Goal: Task Accomplishment & Management: Use online tool/utility

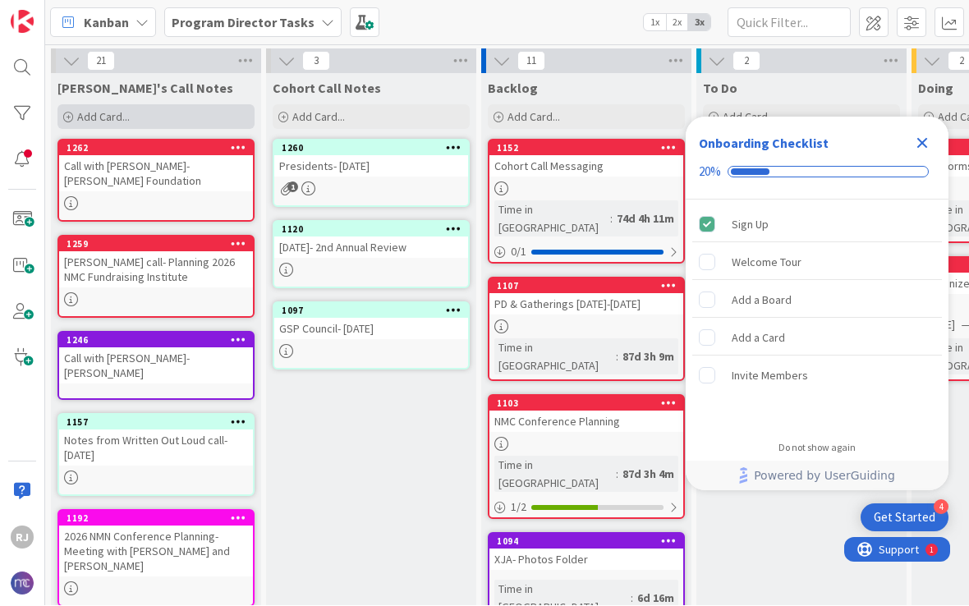
click at [197, 119] on div "Add Card..." at bounding box center [156, 117] width 197 height 25
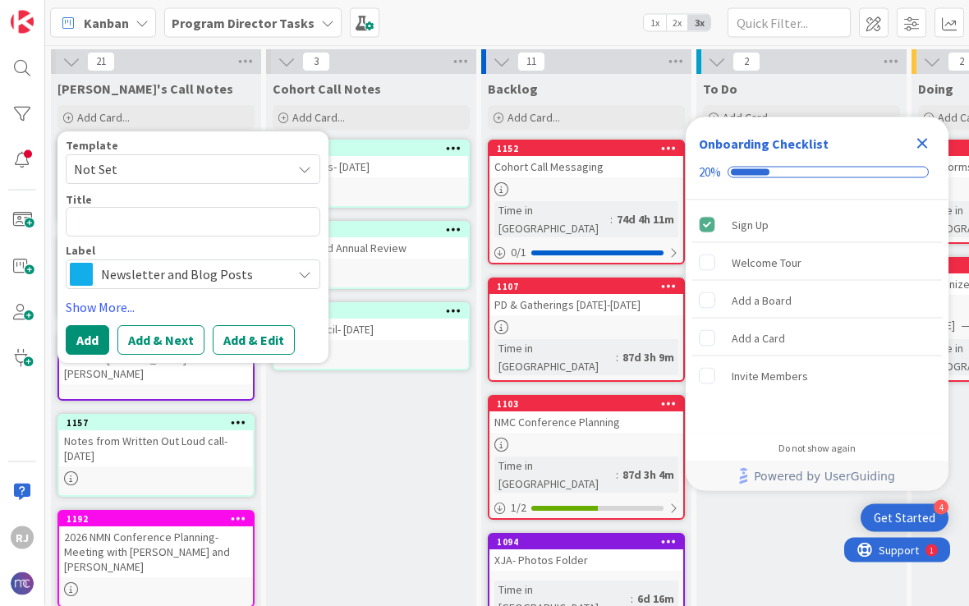
click at [287, 269] on div "Newsletter and Blog Posts" at bounding box center [193, 275] width 255 height 30
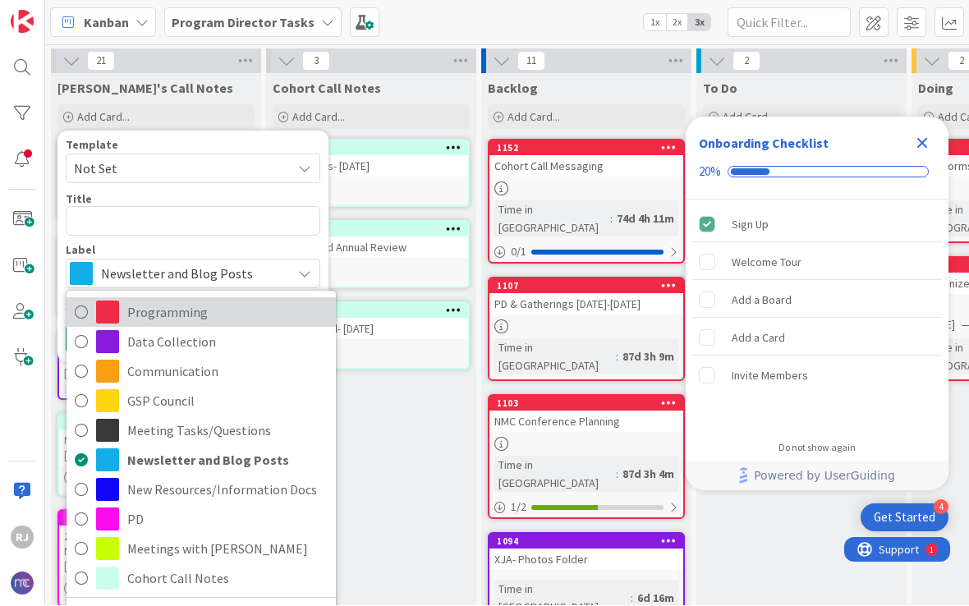
click at [251, 307] on span "Programming" at bounding box center [227, 313] width 200 height 25
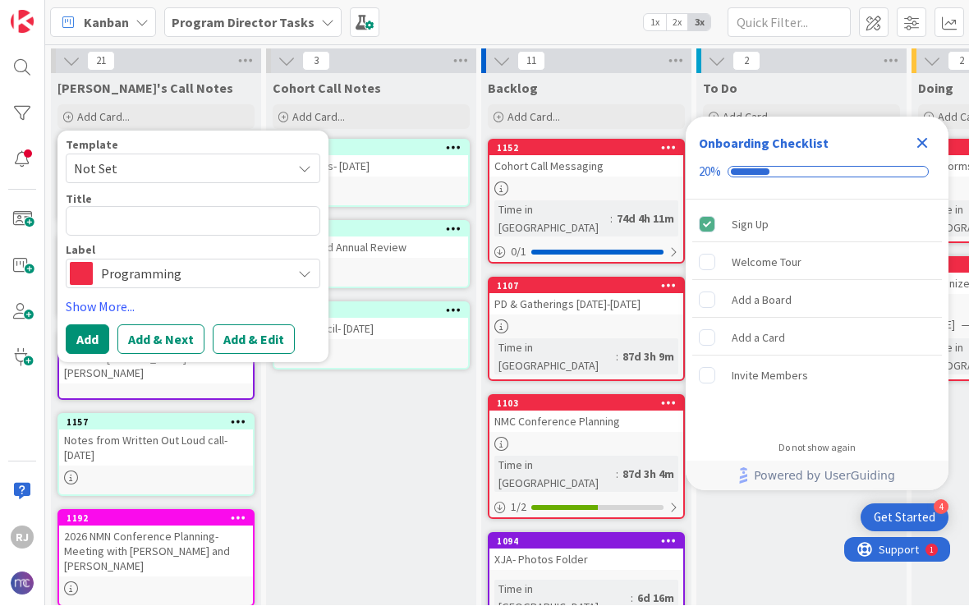
click at [233, 270] on span "Programming" at bounding box center [192, 274] width 182 height 23
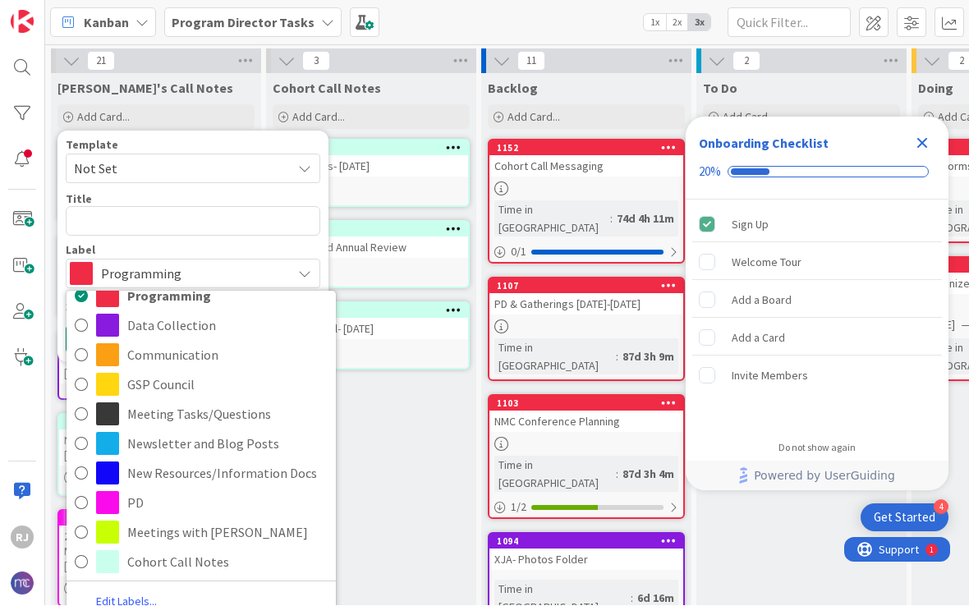
scroll to position [15, 0]
click at [247, 273] on span "Programming" at bounding box center [192, 274] width 182 height 23
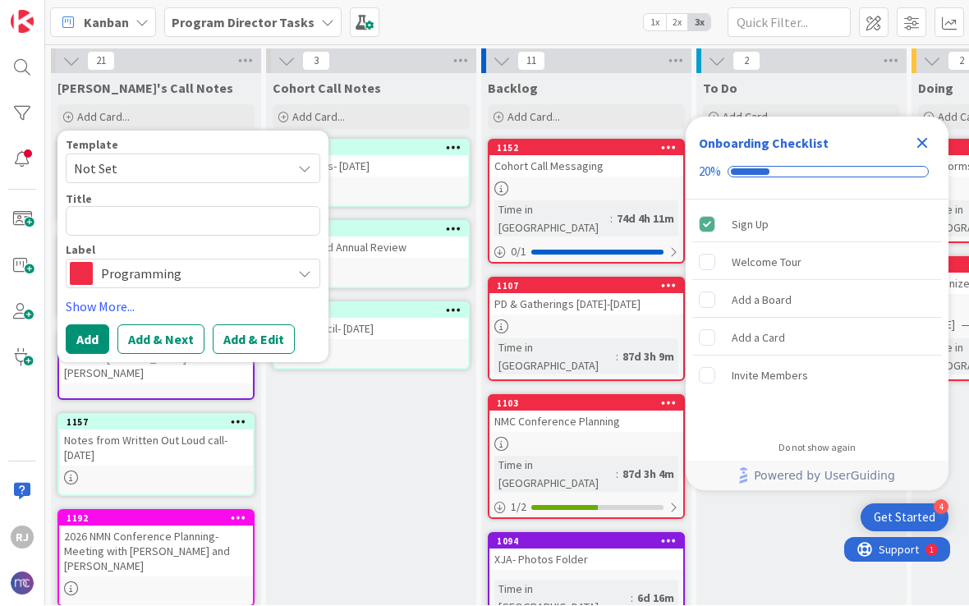
click at [255, 274] on span "Programming" at bounding box center [192, 274] width 182 height 23
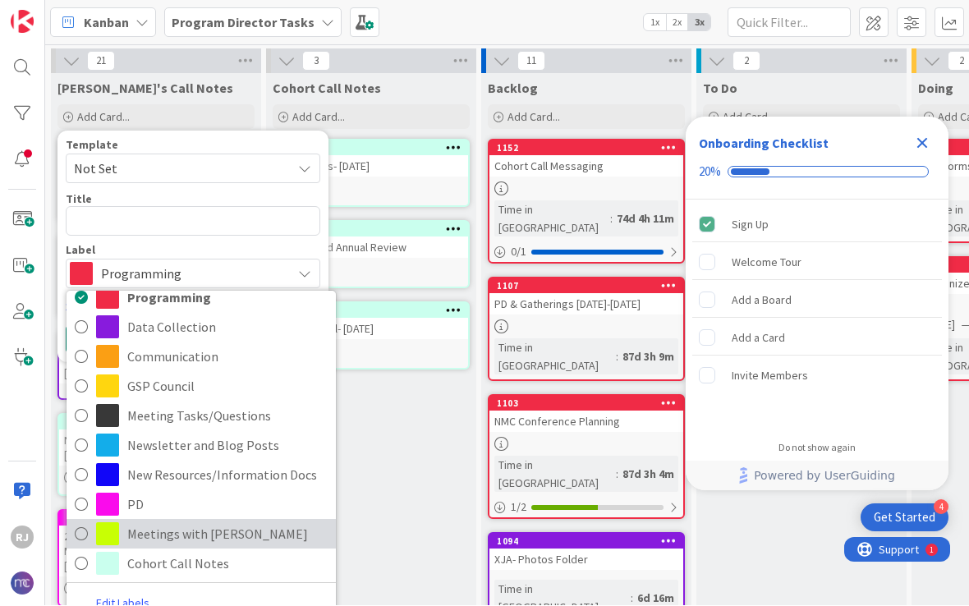
click at [196, 527] on span "Meetings with [PERSON_NAME]" at bounding box center [227, 534] width 200 height 25
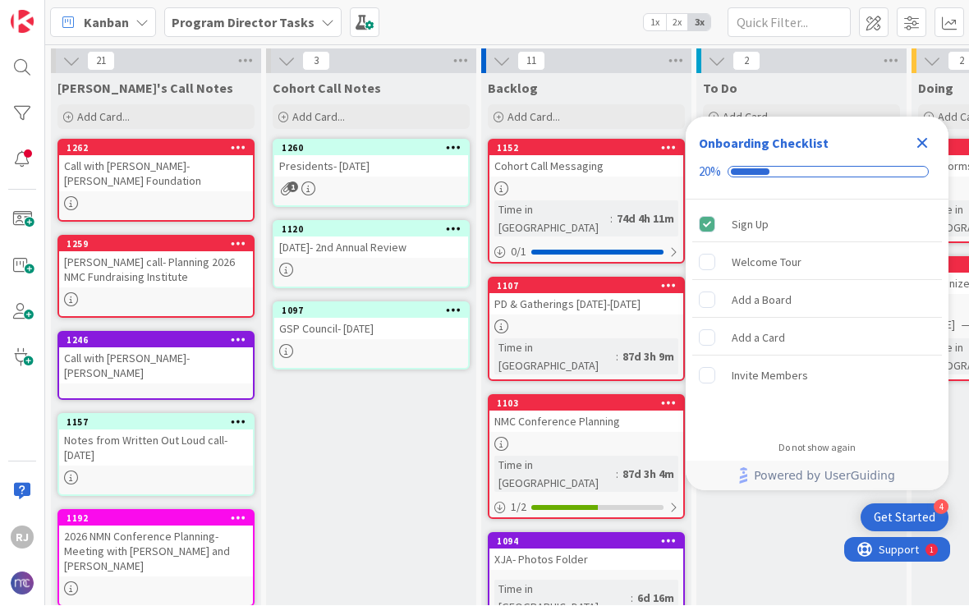
click at [191, 179] on div "Call with [PERSON_NAME]- [PERSON_NAME] Foundation" at bounding box center [156, 174] width 194 height 36
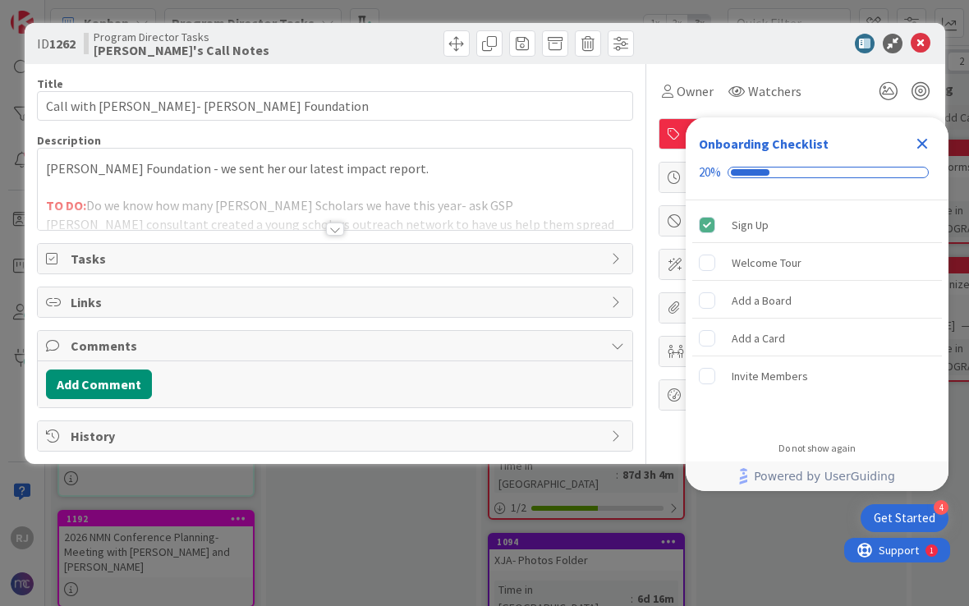
click at [923, 141] on icon "Close Checklist" at bounding box center [923, 144] width 20 height 20
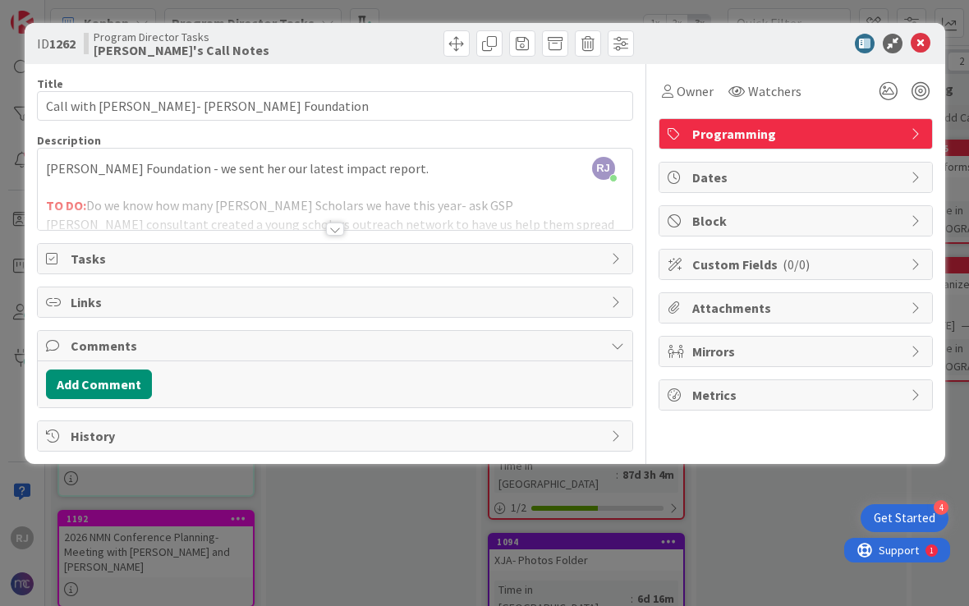
click at [895, 134] on span "Programming" at bounding box center [798, 134] width 210 height 20
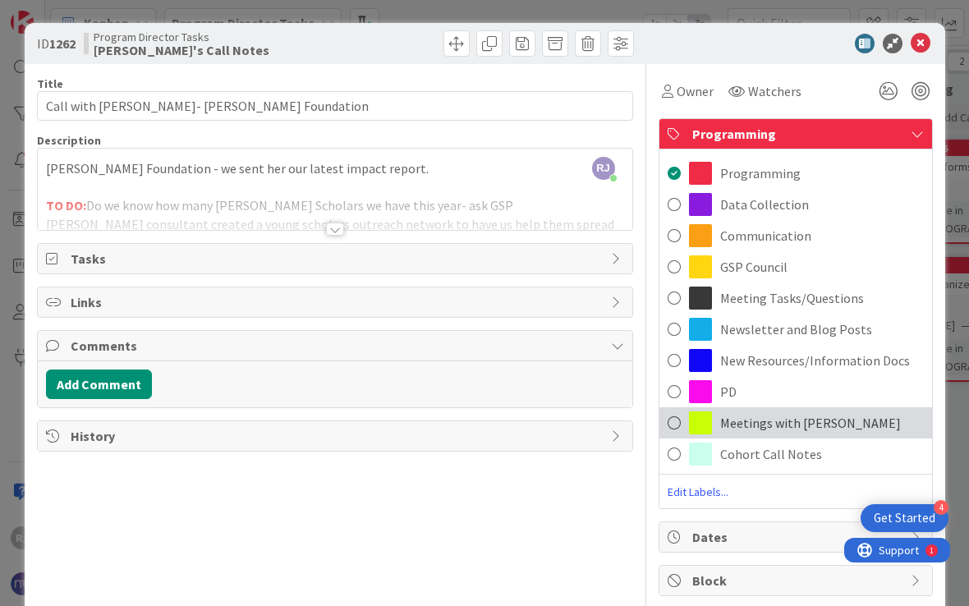
click at [803, 418] on span "Meetings with [PERSON_NAME]" at bounding box center [810, 423] width 181 height 20
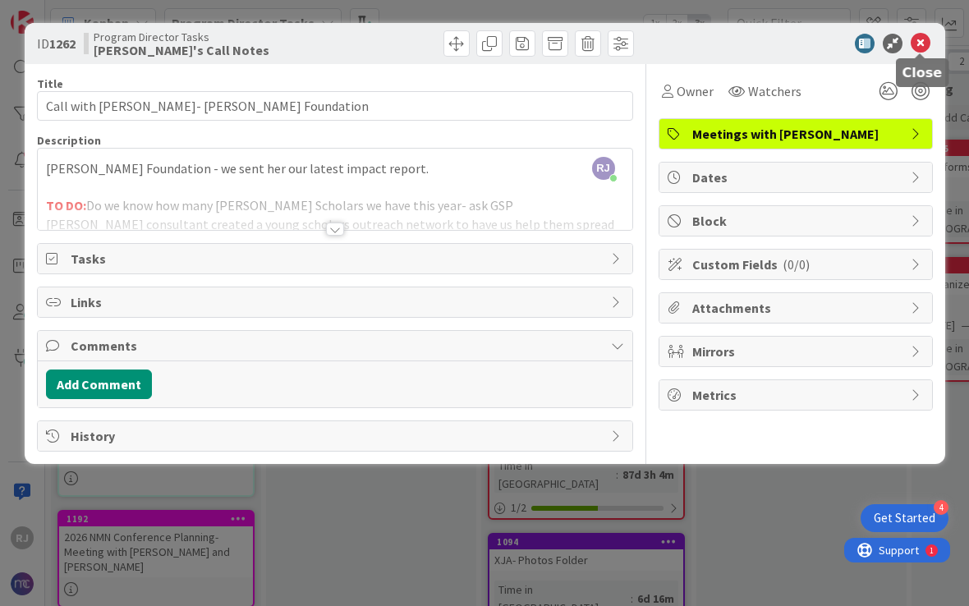
click at [918, 44] on icon at bounding box center [921, 44] width 20 height 20
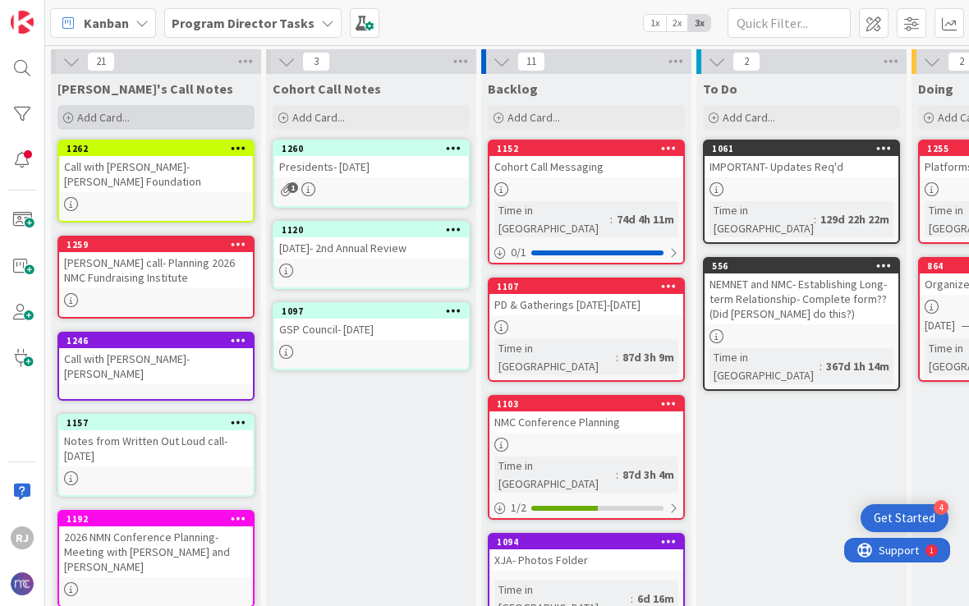
click at [156, 115] on div "Add Card..." at bounding box center [156, 117] width 197 height 25
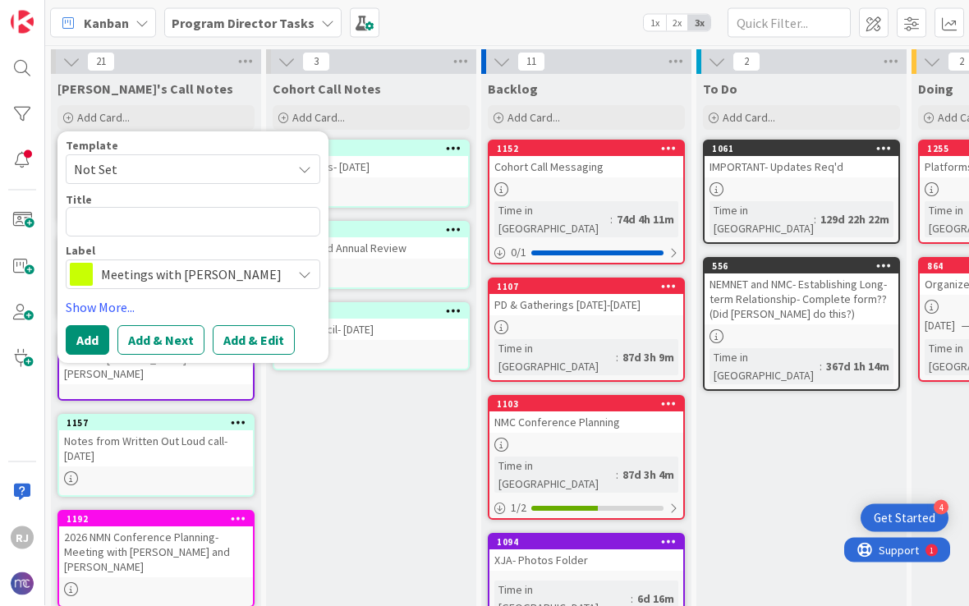
click at [291, 272] on div "Meetings with [PERSON_NAME]" at bounding box center [193, 275] width 255 height 30
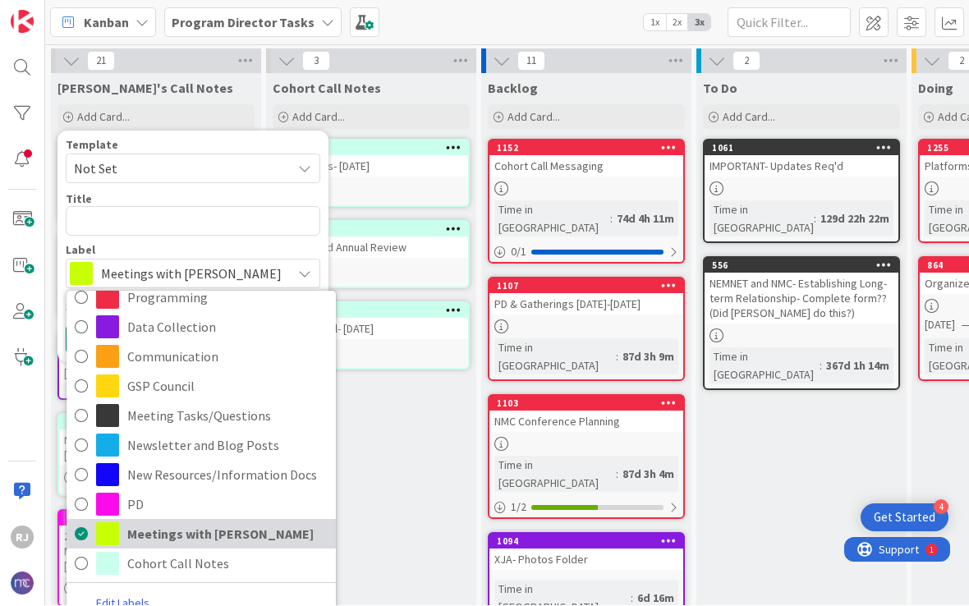
click at [194, 530] on span "Meetings with [PERSON_NAME]" at bounding box center [227, 534] width 200 height 25
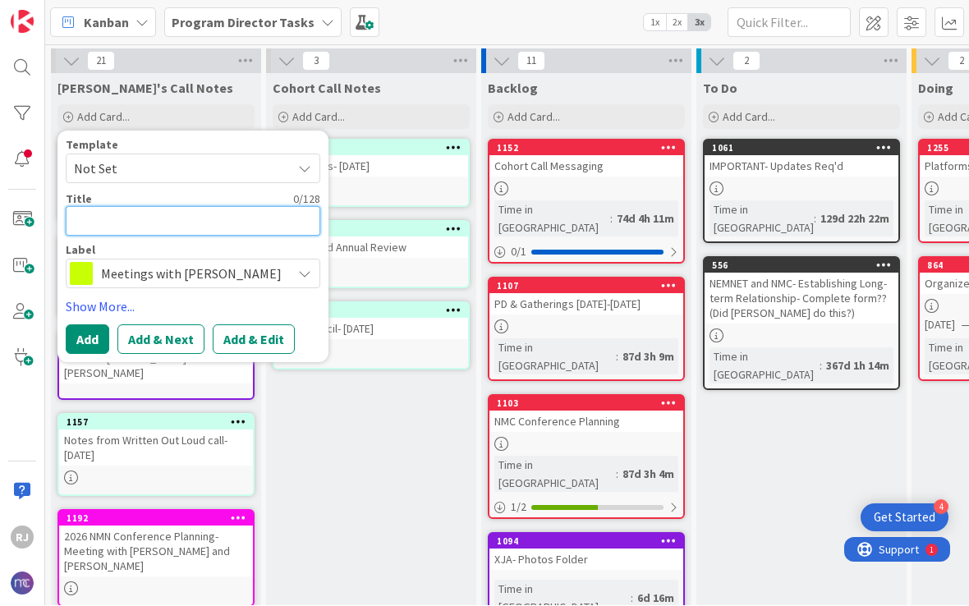
click at [198, 218] on textarea at bounding box center [193, 222] width 255 height 30
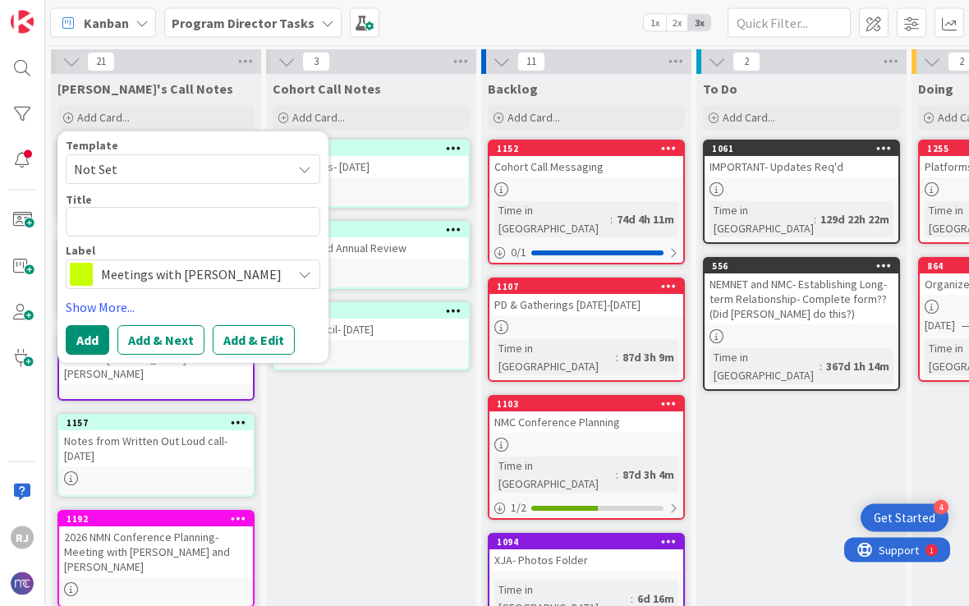
click at [305, 173] on icon at bounding box center [304, 169] width 13 height 13
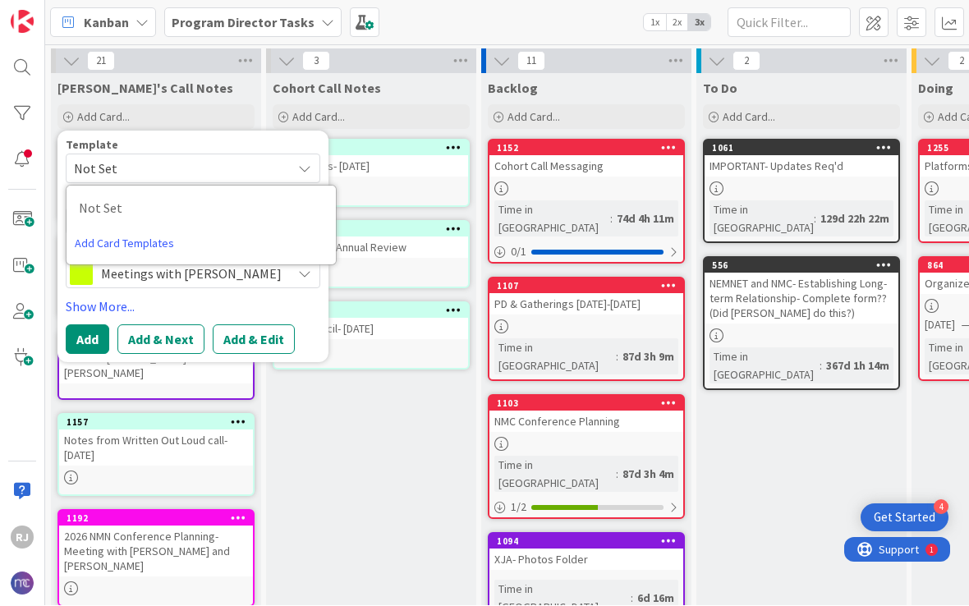
click at [246, 160] on span "Not Set" at bounding box center [176, 169] width 205 height 21
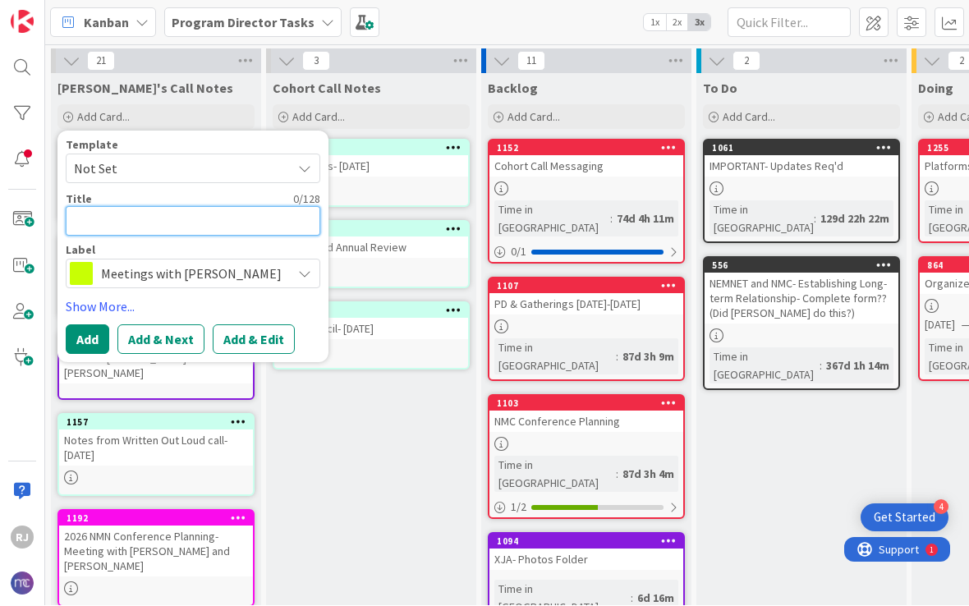
click at [226, 222] on textarea at bounding box center [193, 222] width 255 height 30
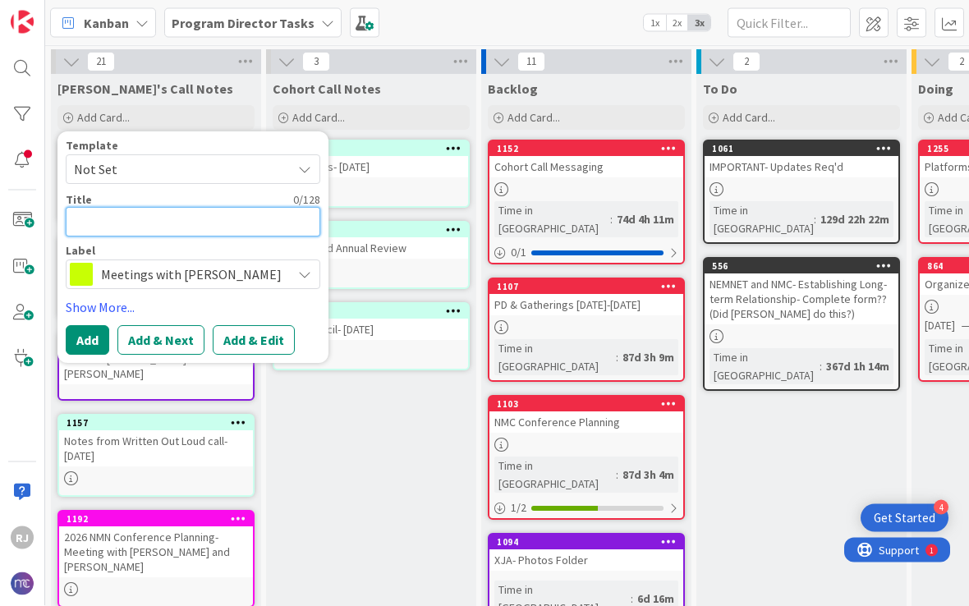
type textarea "x"
type textarea "V"
type textarea "x"
type textarea "Vc"
type textarea "x"
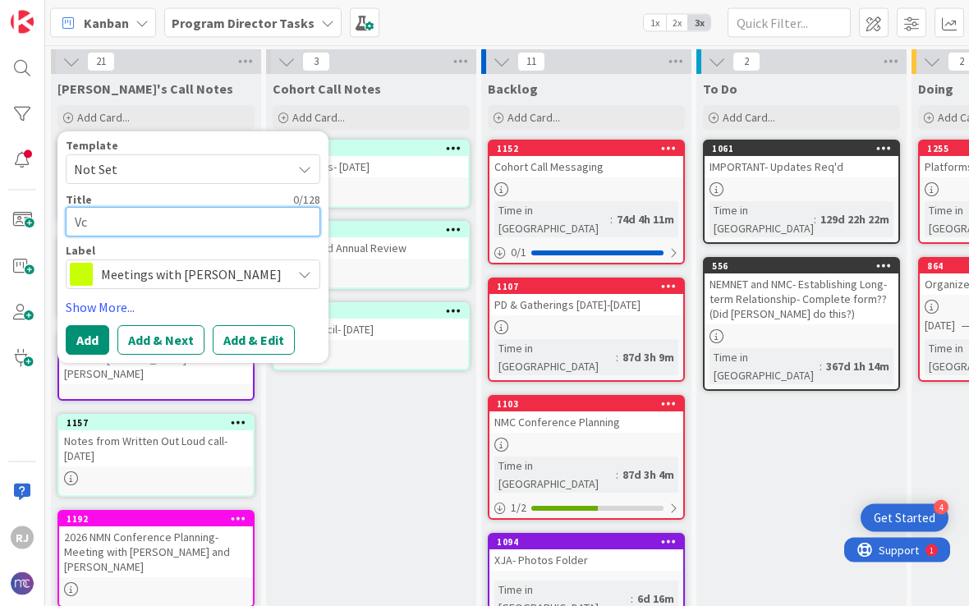
type textarea "Vca"
type textarea "x"
type textarea "Vcal"
type textarea "x"
type textarea "Vcall"
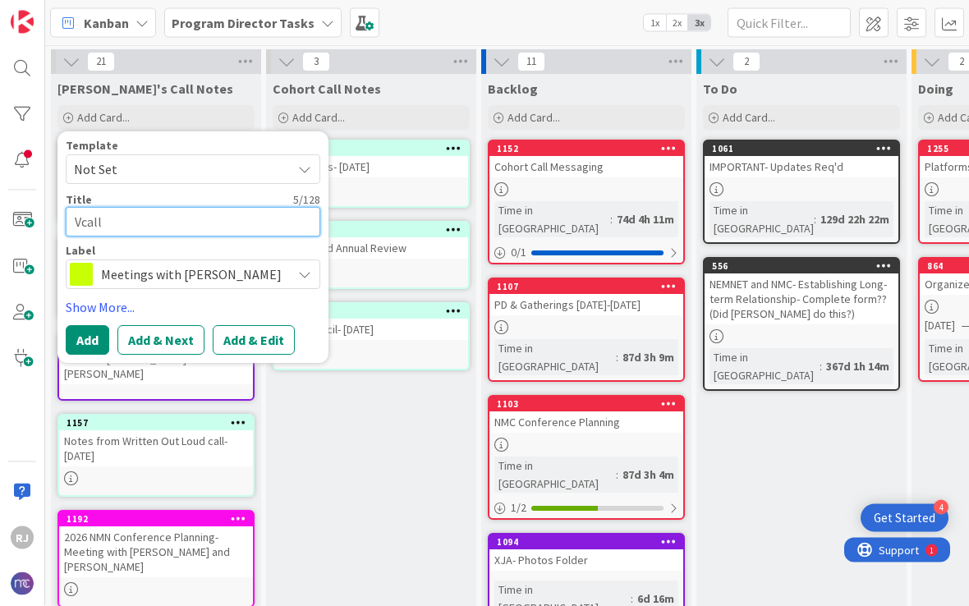
type textarea "x"
type textarea "Vcal"
type textarea "x"
type textarea "Vca"
type textarea "x"
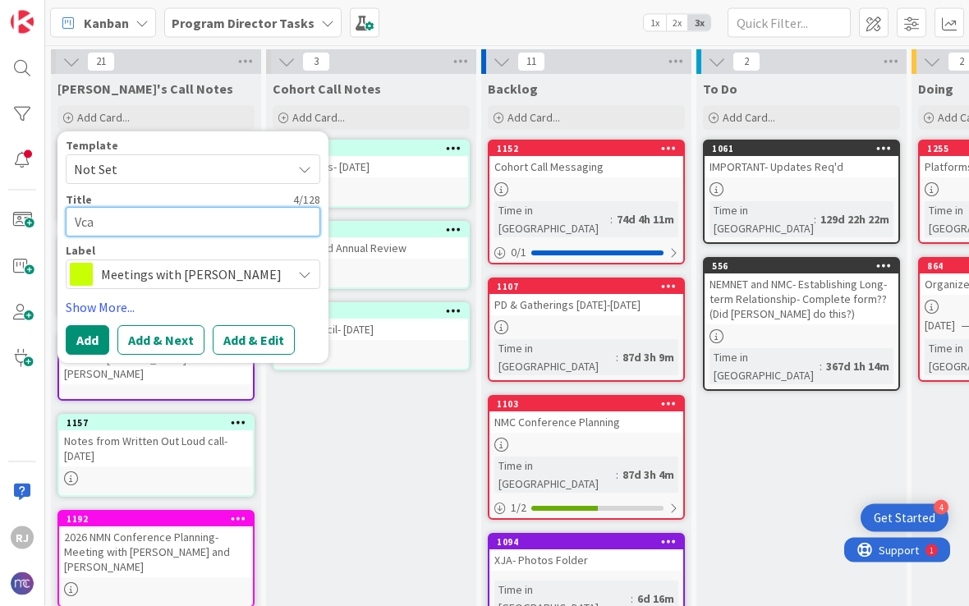
type textarea "Vc"
type textarea "x"
type textarea "V"
type textarea "x"
type textarea "C"
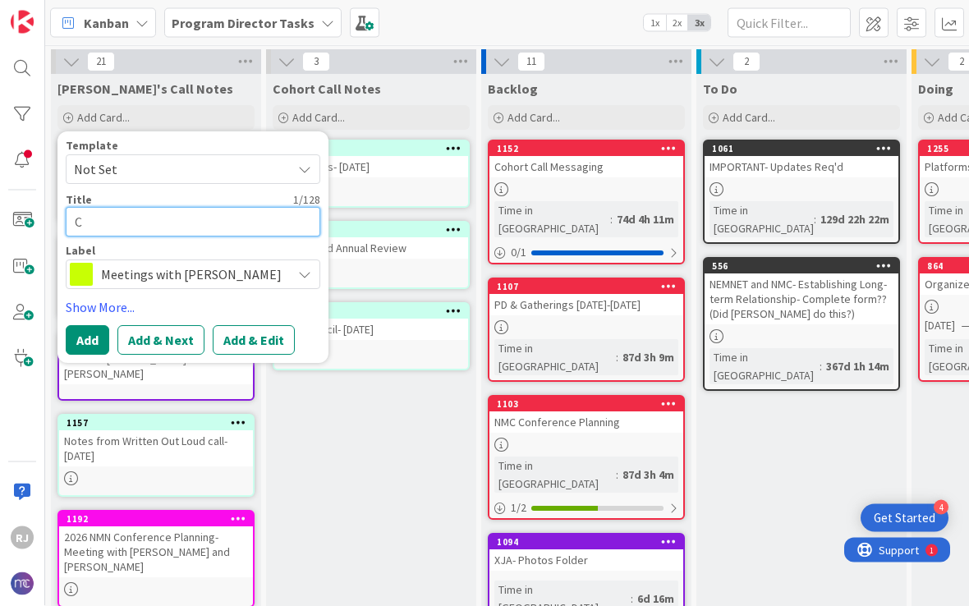
type textarea "x"
type textarea "Ca"
type textarea "x"
type textarea "Cal"
type textarea "x"
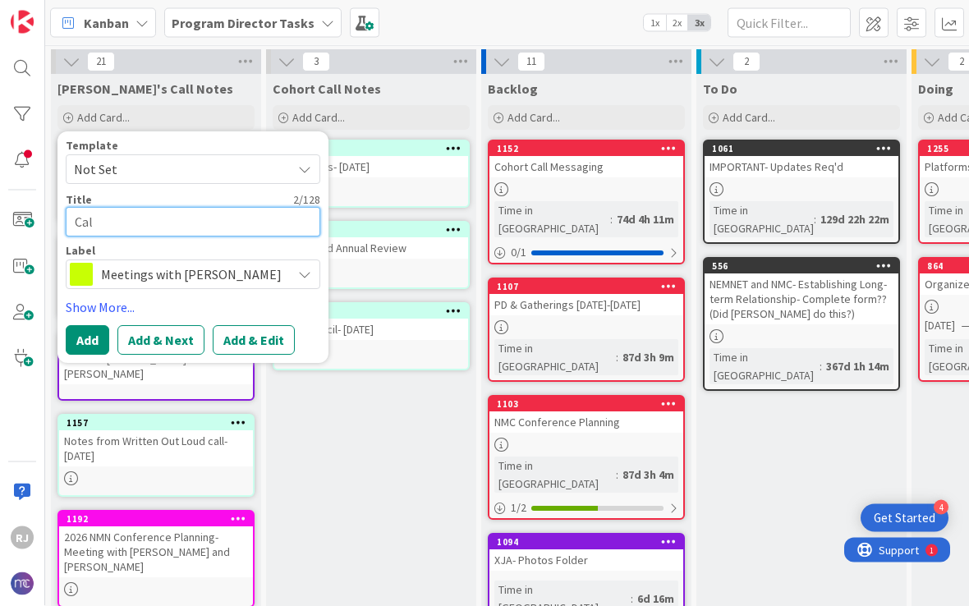
type textarea "Call"
type textarea "x"
type textarea "Call"
type textarea "x"
type textarea "Call w"
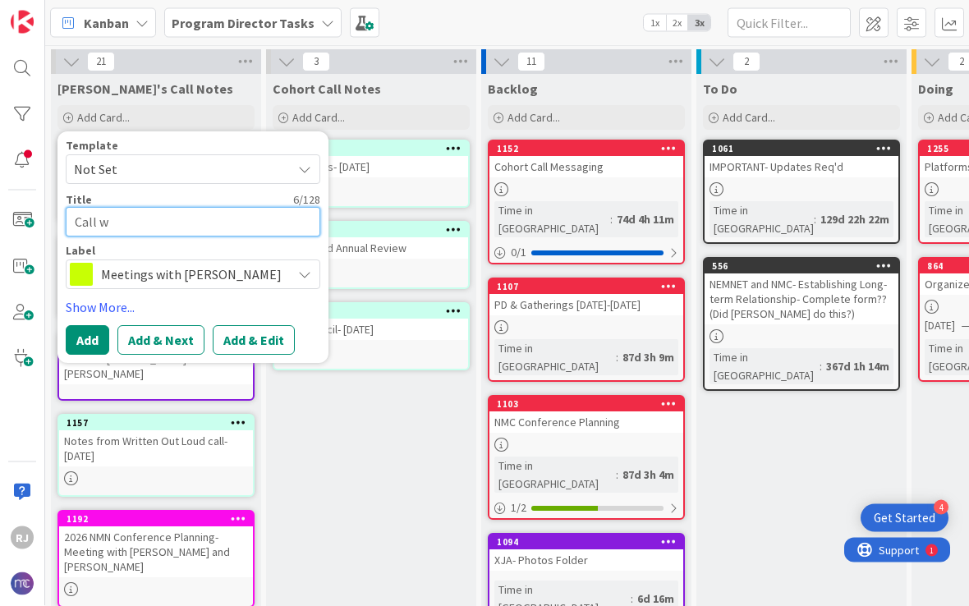
type textarea "x"
type textarea "Call wi"
type textarea "x"
type textarea "Call wit"
type textarea "x"
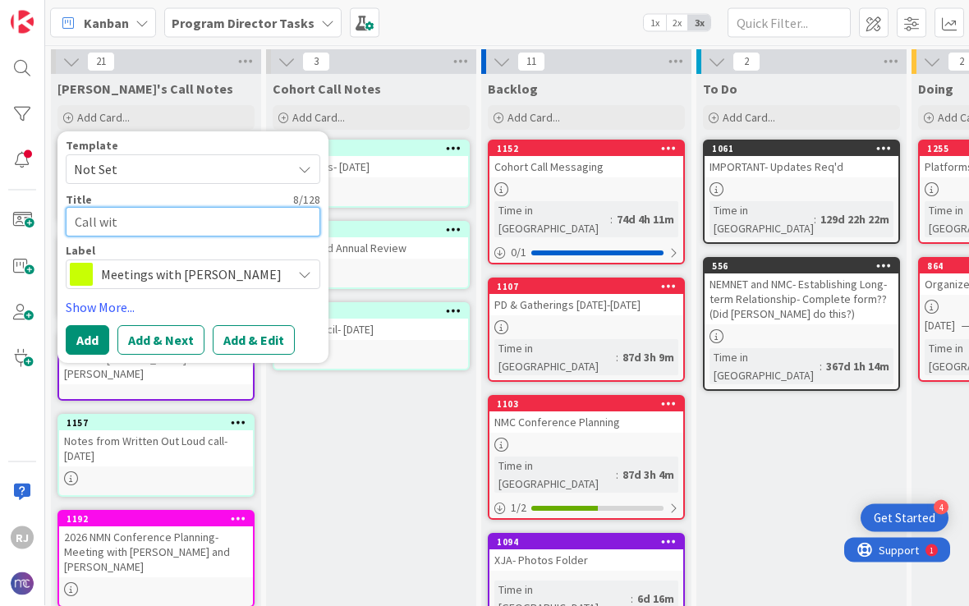
type textarea "Call with"
type textarea "x"
type textarea "Call with"
type textarea "x"
type textarea "Call with S"
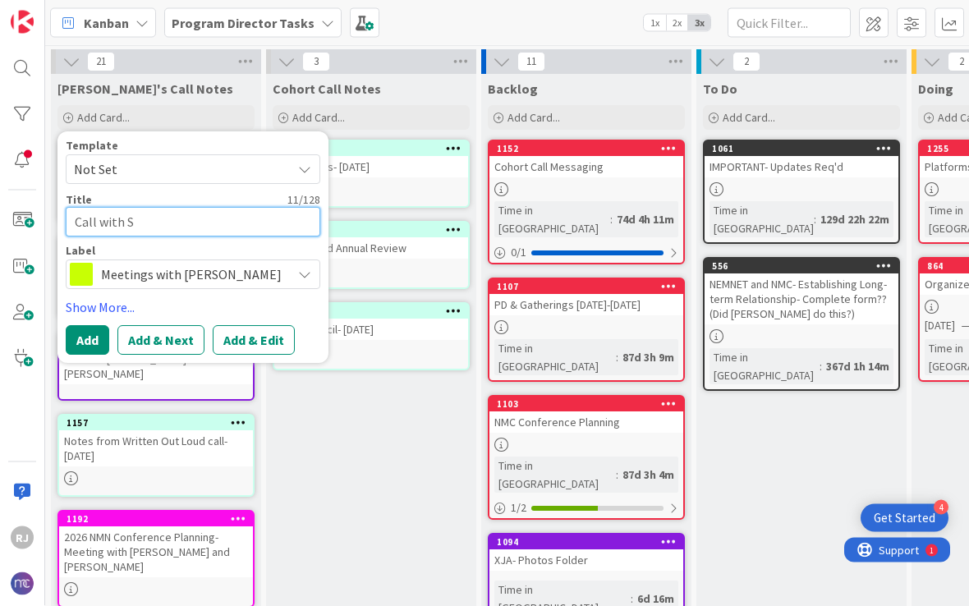
type textarea "x"
type textarea "Call with Sh"
type textarea "x"
type textarea "Call with She"
type textarea "x"
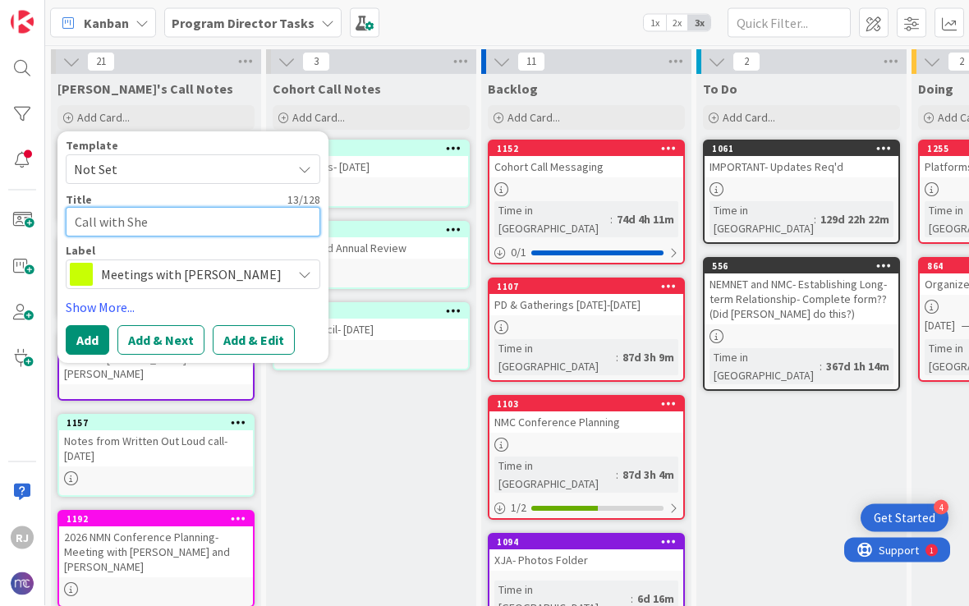
type textarea "Call with [PERSON_NAME]"
type textarea "x"
type textarea "Call with [PERSON_NAME]"
type textarea "x"
type textarea "Call with [PERSON_NAME]"
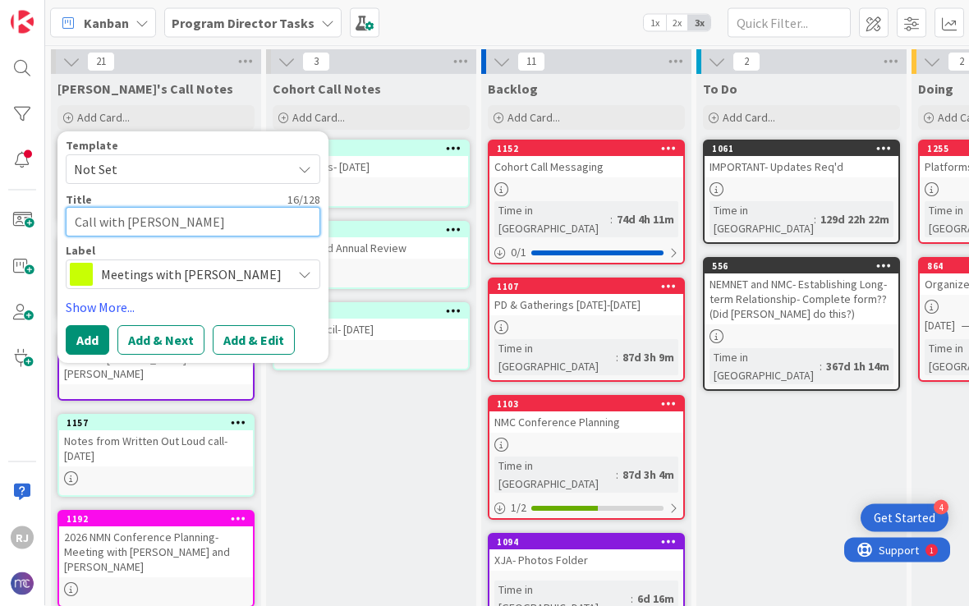
type textarea "x"
type textarea "Call with [PERSON_NAME]"
type textarea "x"
type textarea "Call with [PERSON_NAME]"
type textarea "x"
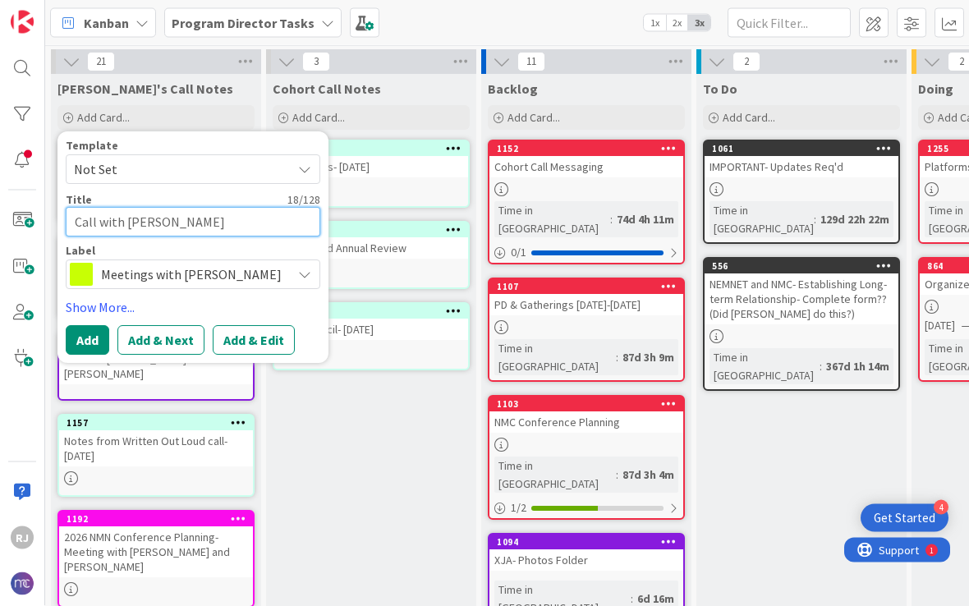
type textarea "Call with [PERSON_NAME] [PERSON_NAME]"
type textarea "x"
type textarea "Call with [PERSON_NAME]"
type textarea "x"
type textarea "Call with [PERSON_NAME]"
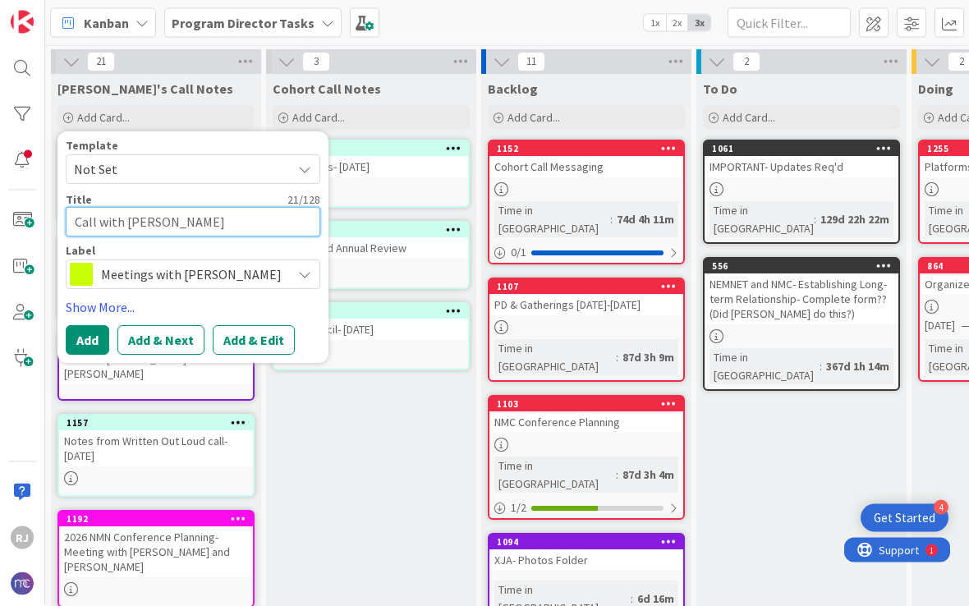
type textarea "x"
type textarea "Call with [PERSON_NAME]"
type textarea "x"
type textarea "Call with [PERSON_NAME]"
type textarea "x"
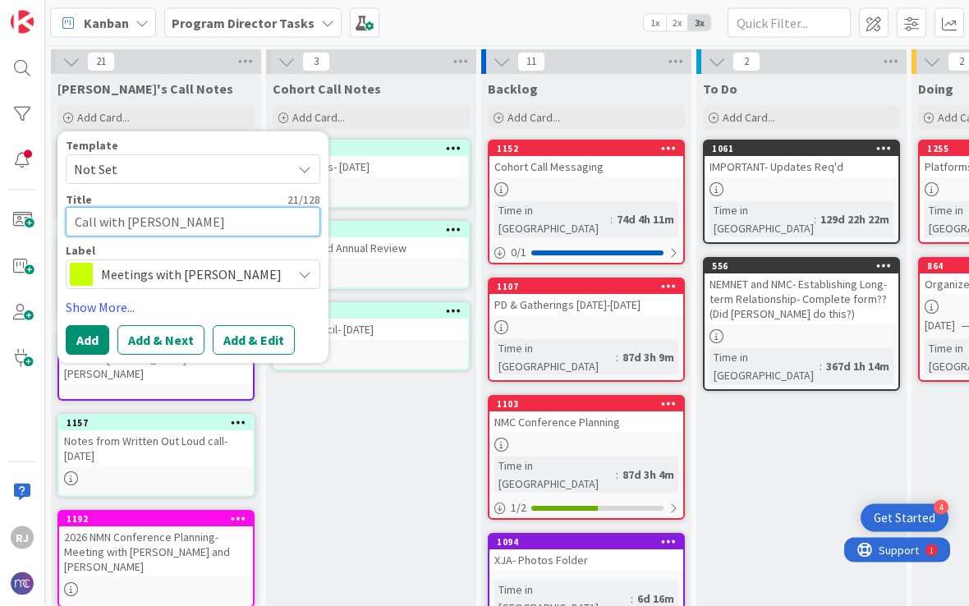
type textarea "Call with [PERSON_NAME]"
type textarea "x"
type textarea "Call with [PERSON_NAME]"
type textarea "x"
type textarea "Call with [PERSON_NAME]-"
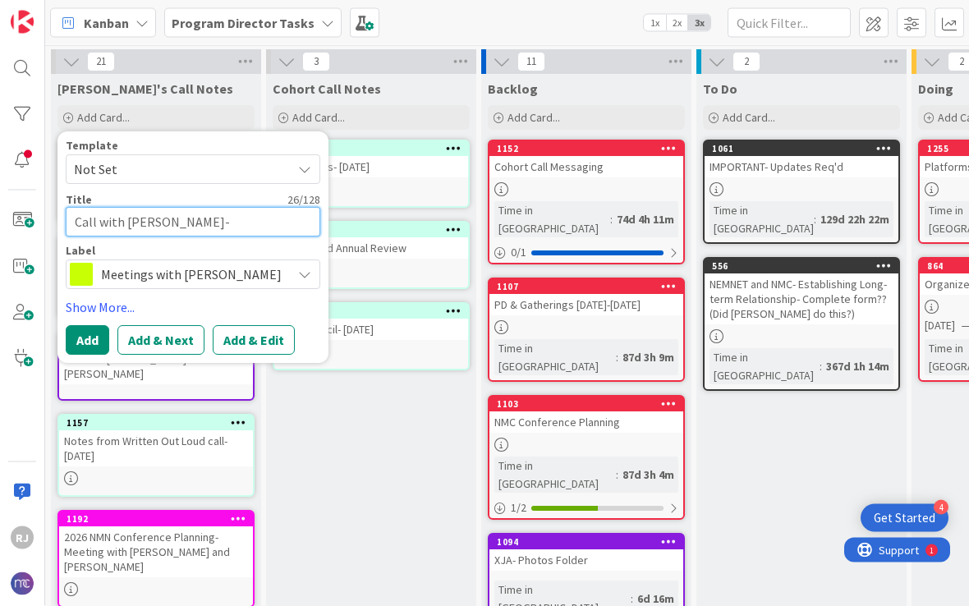
type textarea "x"
type textarea "Call with [PERSON_NAME]-"
type textarea "x"
type textarea "Call with [PERSON_NAME]- n"
type textarea "x"
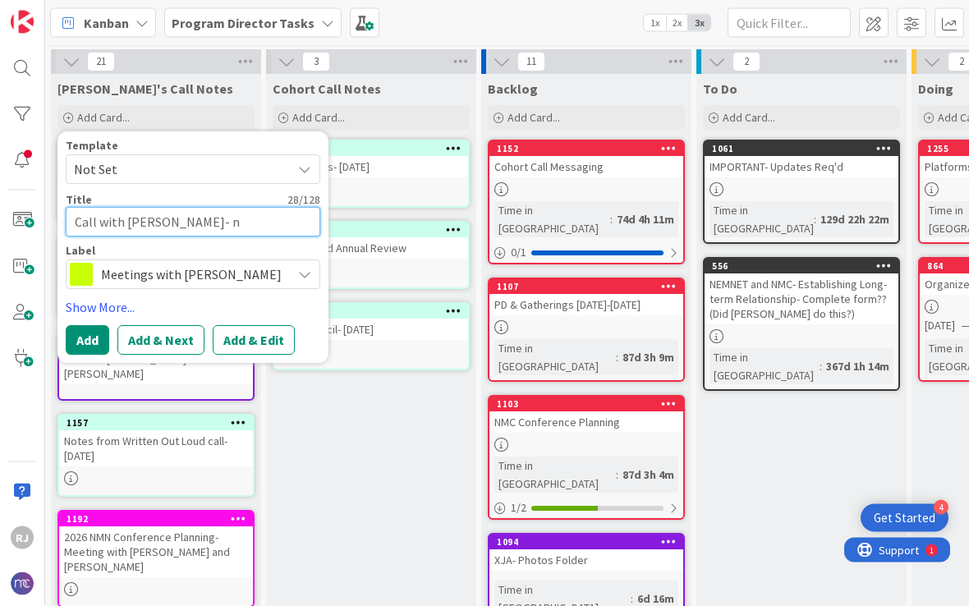
type textarea "Call with [PERSON_NAME]- ne"
type textarea "x"
type textarea "Call with [PERSON_NAME]- new"
type textarea "x"
type textarea "Call with [PERSON_NAME]- new"
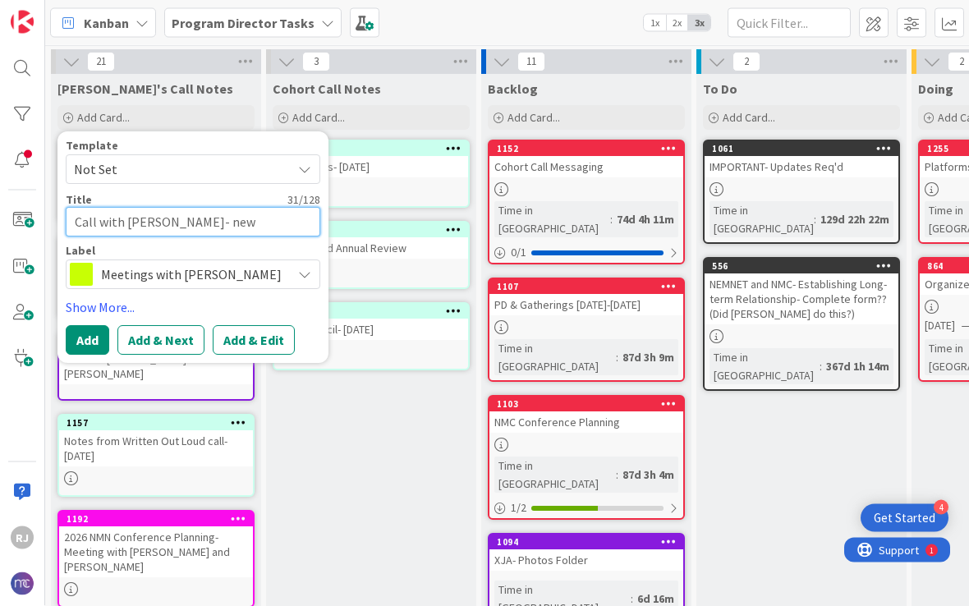
type textarea "x"
type textarea "Call with [PERSON_NAME]- new s"
type textarea "x"
type textarea "Call with [PERSON_NAME]- new sc"
type textarea "x"
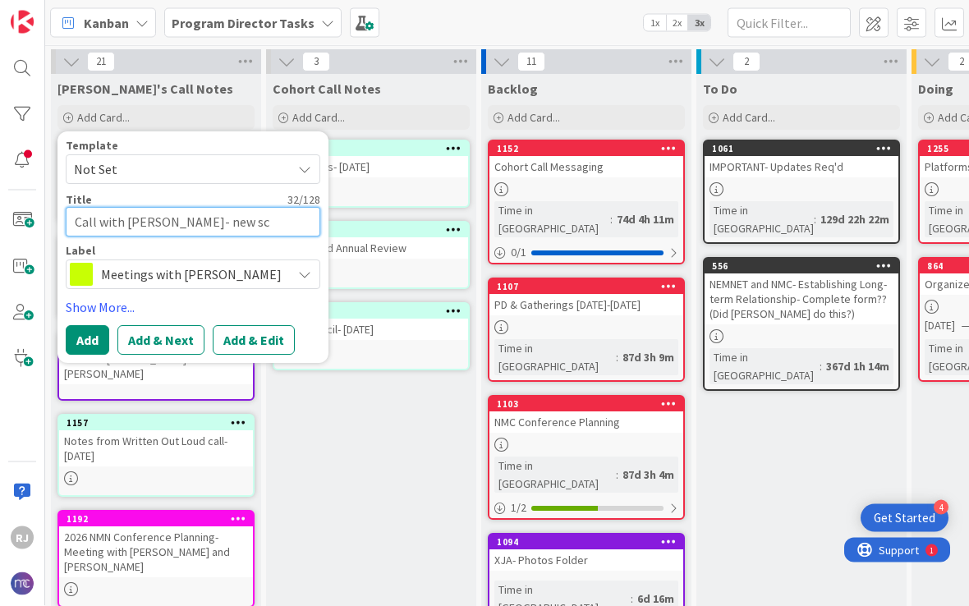
type textarea "Call with [PERSON_NAME]- new sch"
type textarea "x"
type textarea "Call with [PERSON_NAME]- new scho"
type textarea "x"
type textarea "Call with [PERSON_NAME]- new schoo"
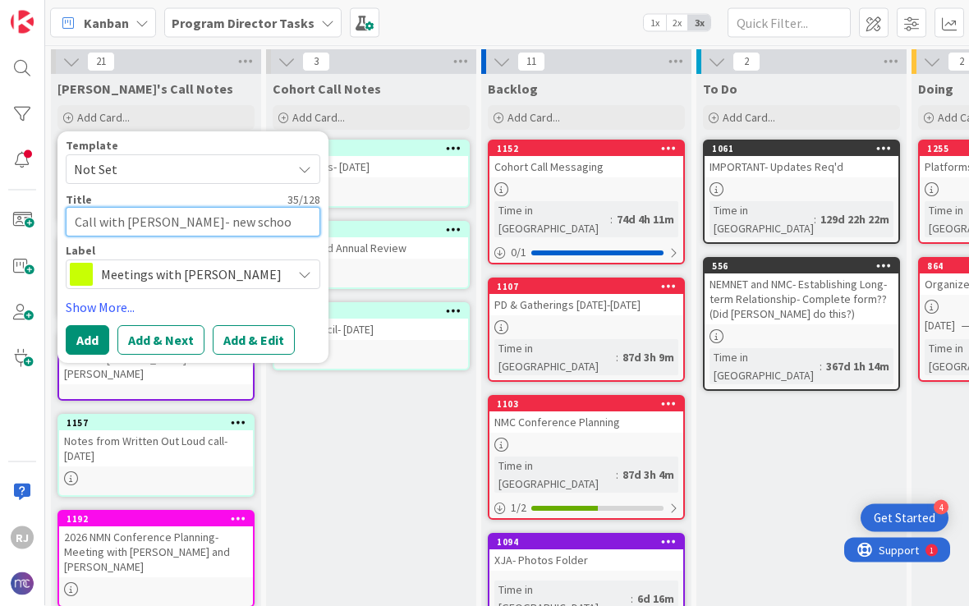
type textarea "x"
type textarea "Call with [PERSON_NAME]- new school"
type textarea "x"
type textarea "Call with [PERSON_NAME]- new schools"
type textarea "x"
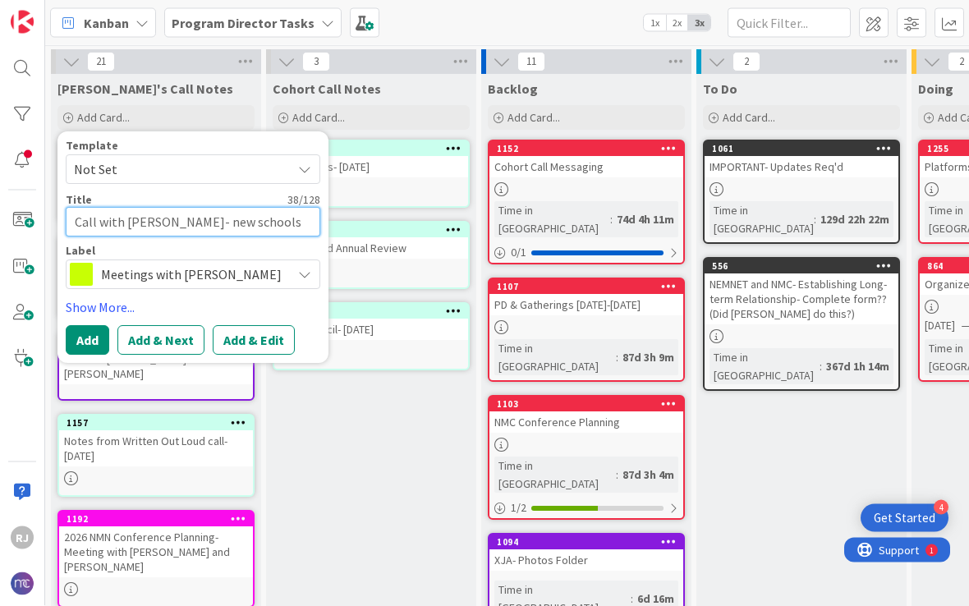
type textarea "Call with [PERSON_NAME]- new school"
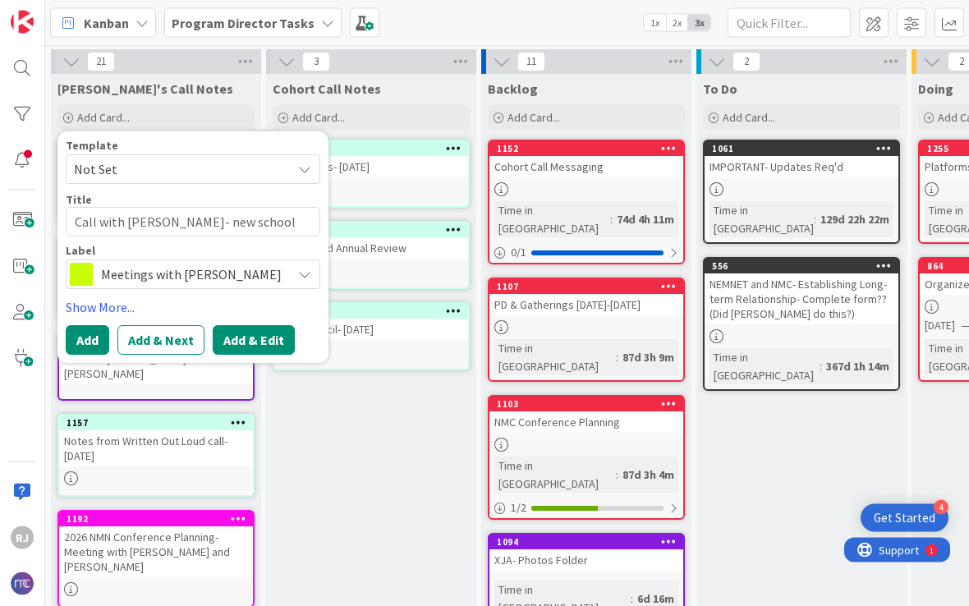
click at [272, 338] on button "Add & Edit" at bounding box center [254, 340] width 82 height 30
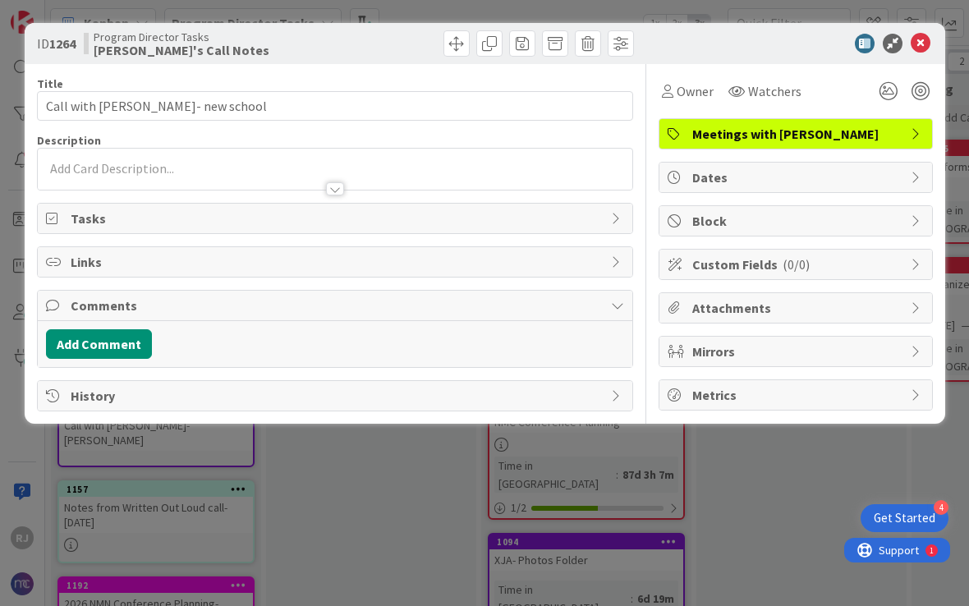
click at [239, 161] on div at bounding box center [335, 169] width 595 height 41
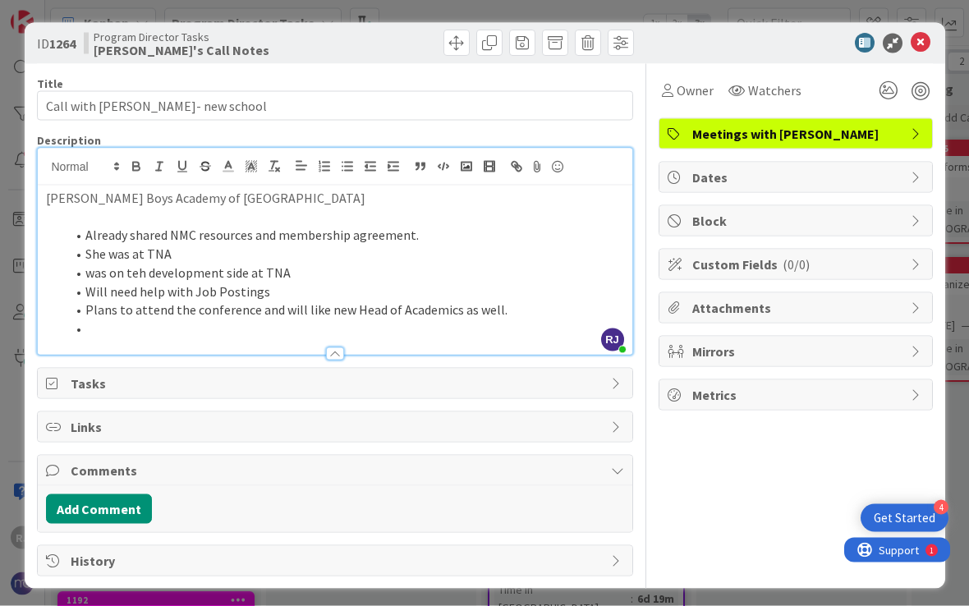
click at [445, 235] on li "Already shared NMC resources and membership agreement." at bounding box center [345, 235] width 559 height 19
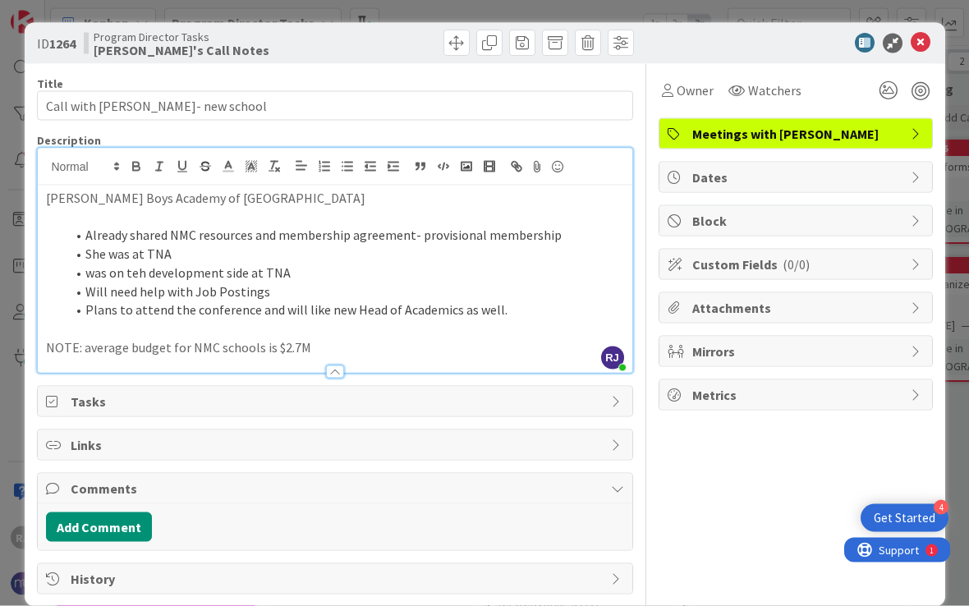
click at [503, 301] on li "Plans to attend the conference and will like new Head of Academics as well." at bounding box center [345, 310] width 559 height 19
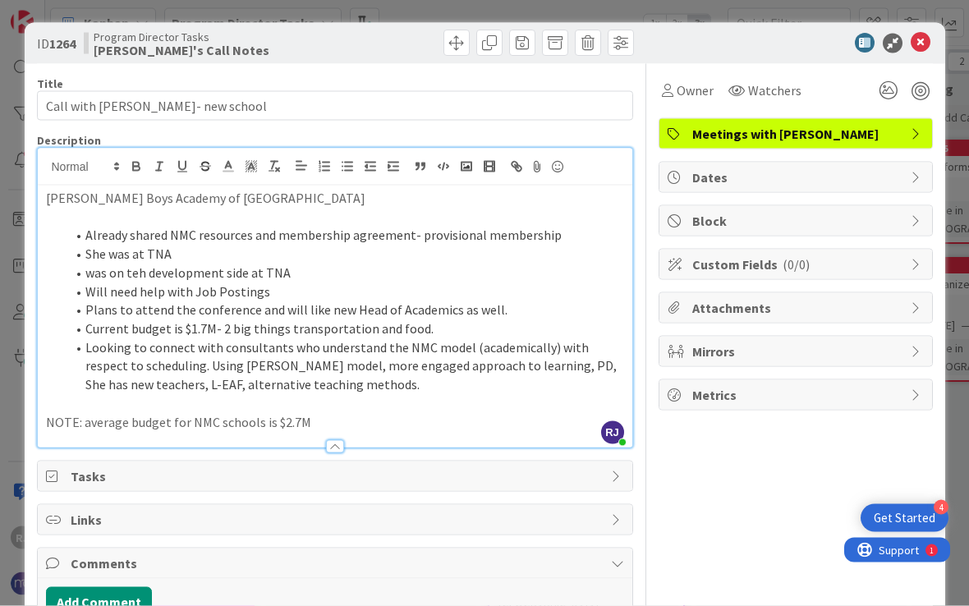
click at [91, 347] on li "Looking to connect with consultants who understand the NMC model (academically)…" at bounding box center [345, 366] width 559 height 56
click at [90, 346] on li "Looking to connect with consultants who understand the NMC model (academically)…" at bounding box center [345, 366] width 559 height 56
click at [102, 338] on li "Looking to connect with consultants who understand the NMC model (academically)…" at bounding box center [345, 366] width 559 height 56
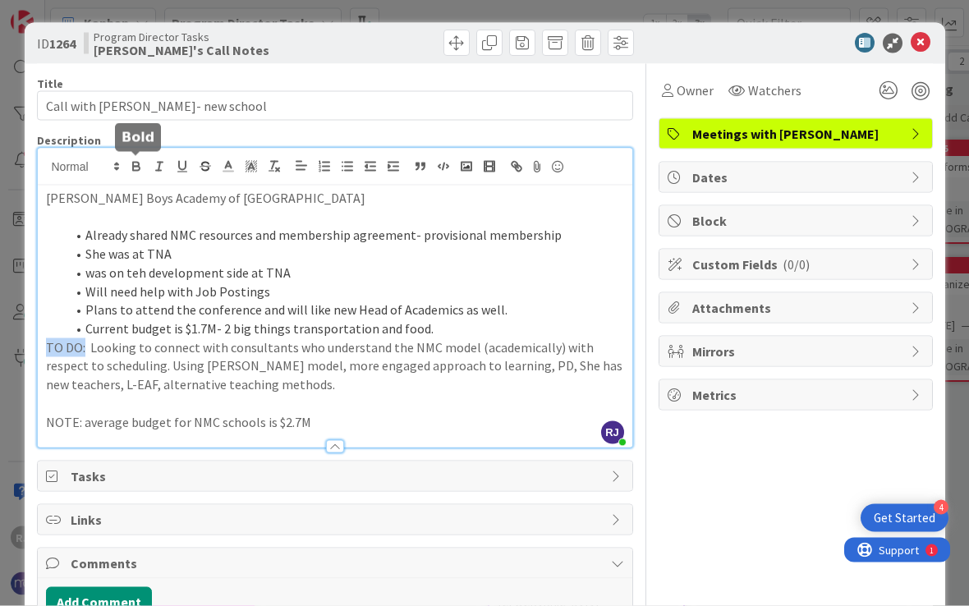
click at [138, 171] on icon "button" at bounding box center [136, 169] width 7 height 4
click at [228, 168] on icon at bounding box center [228, 166] width 15 height 15
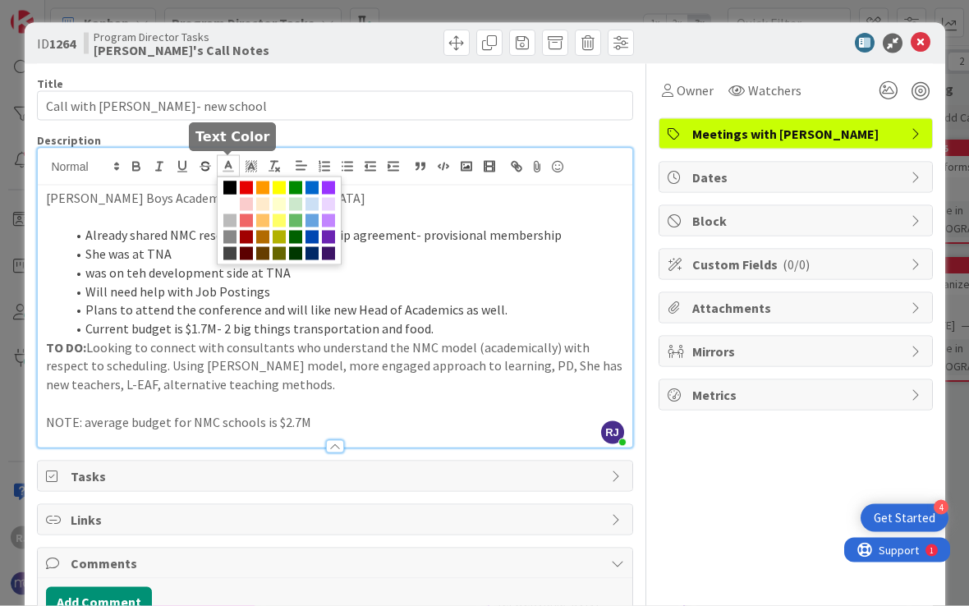
click at [248, 195] on span at bounding box center [279, 221] width 125 height 89
click at [246, 187] on span at bounding box center [246, 188] width 13 height 13
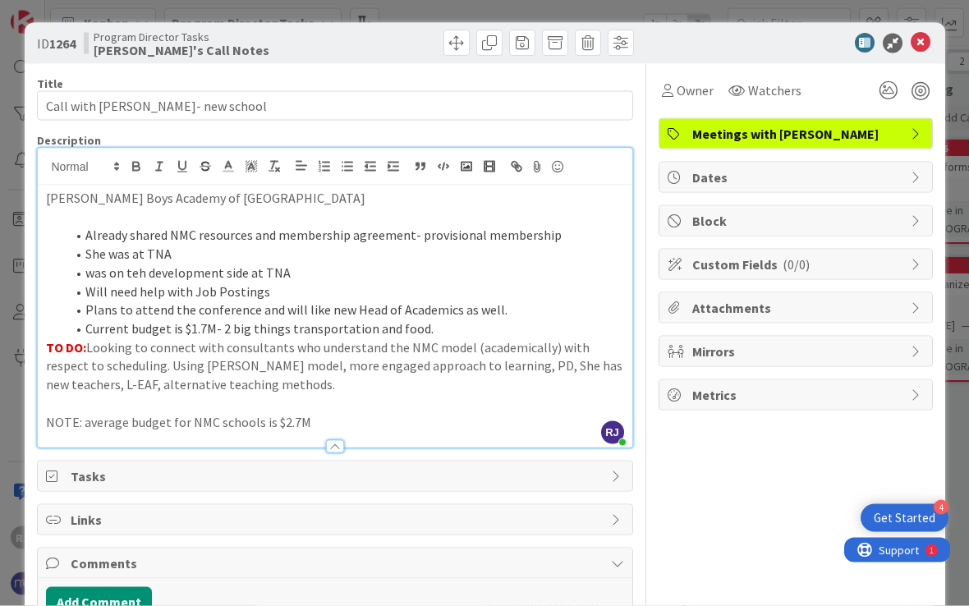
click at [241, 396] on p at bounding box center [335, 403] width 578 height 19
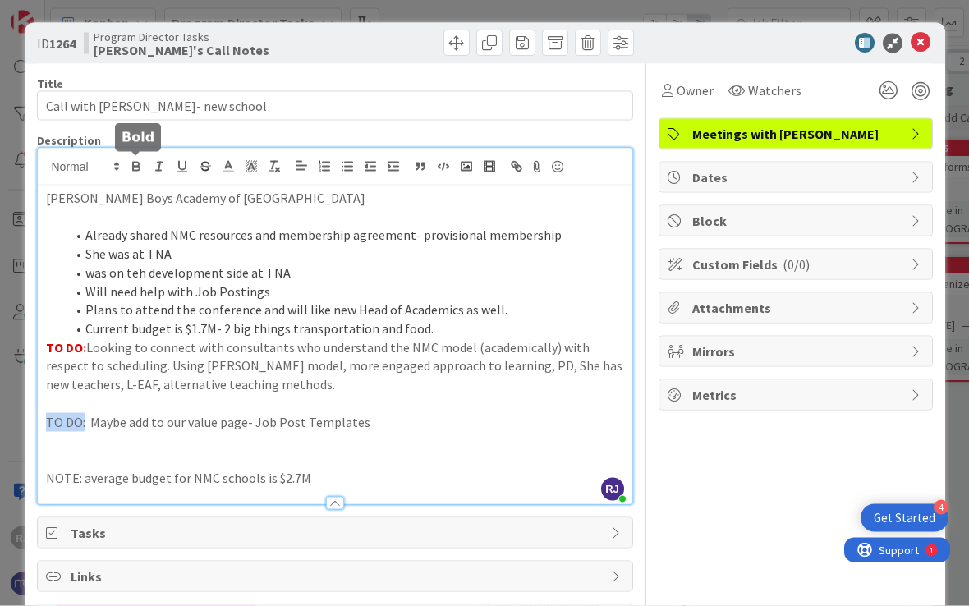
click at [137, 164] on icon "button" at bounding box center [136, 166] width 15 height 15
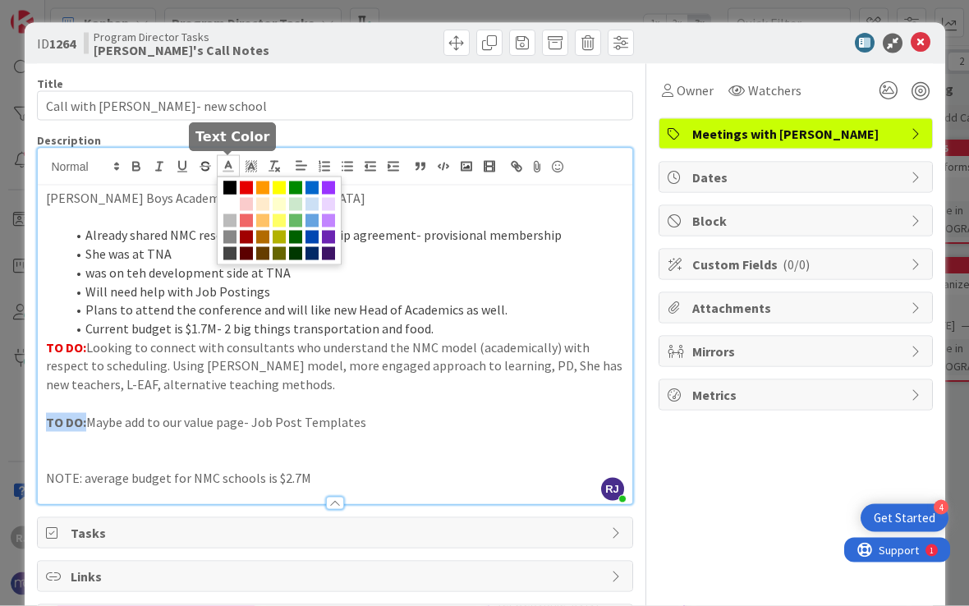
click at [231, 168] on polyline at bounding box center [228, 165] width 6 height 7
click at [252, 190] on span at bounding box center [246, 188] width 13 height 13
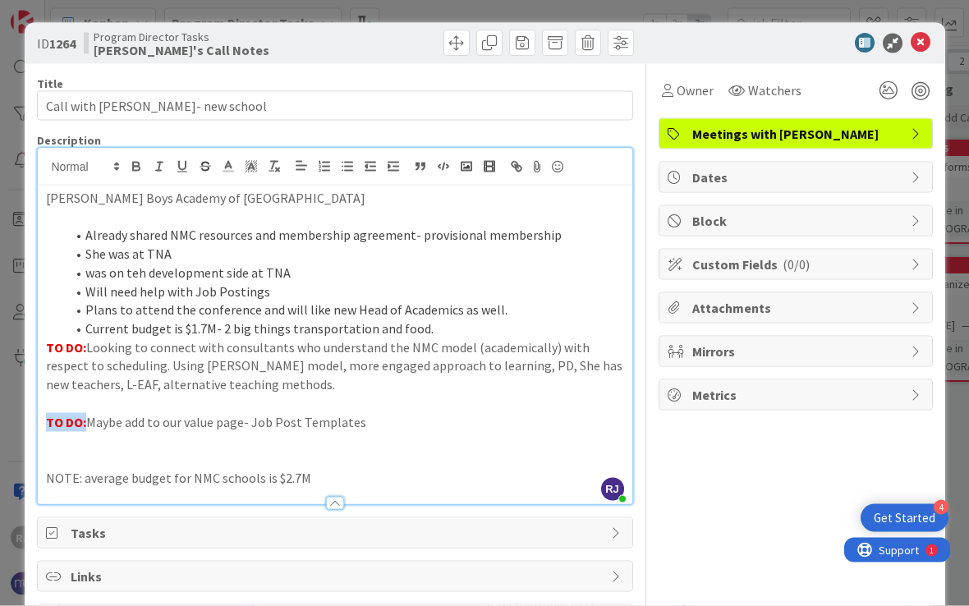
click at [396, 414] on p "TO DO: Maybe add to our value page- Job Post Templates" at bounding box center [335, 422] width 578 height 19
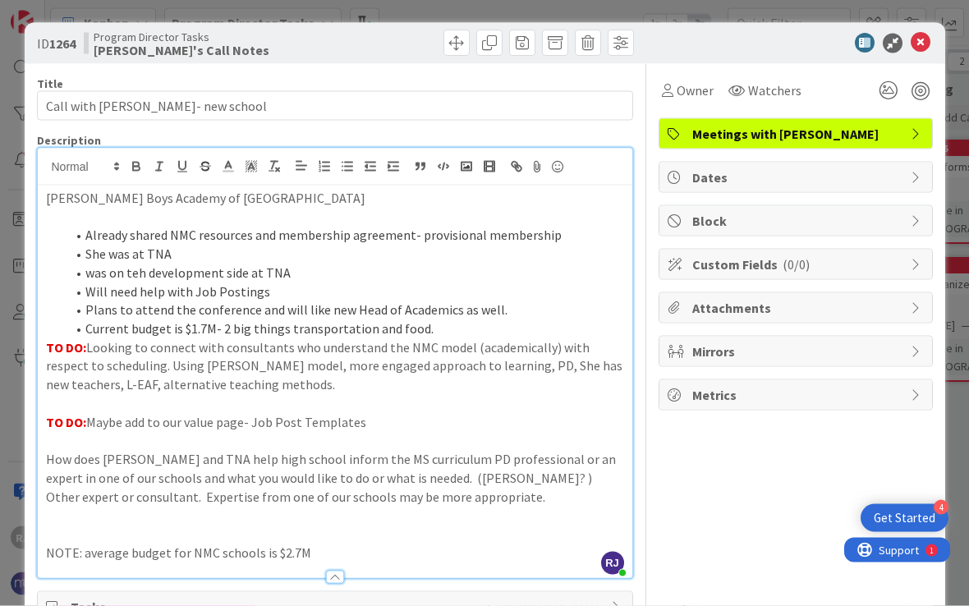
click at [274, 384] on p "TO DO: Looking to connect with consultants who understand the NMC model (academ…" at bounding box center [335, 366] width 578 height 56
